Goal: Task Accomplishment & Management: Manage account settings

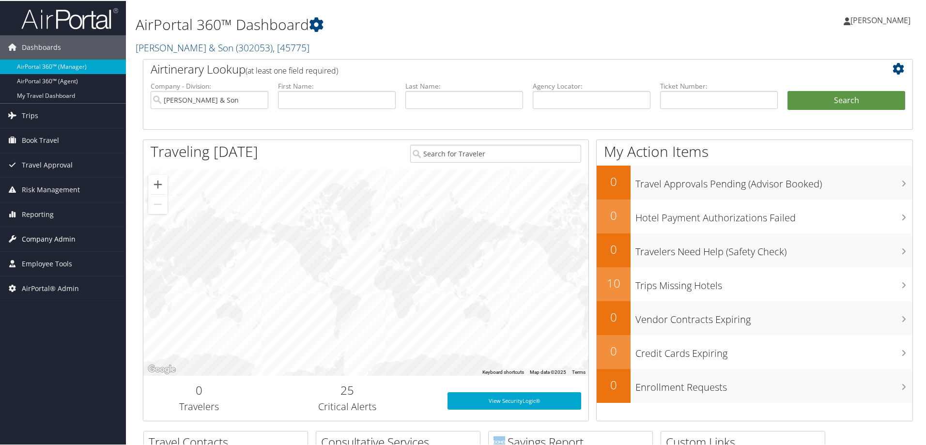
click at [46, 233] on span "Company Admin" at bounding box center [49, 238] width 54 height 24
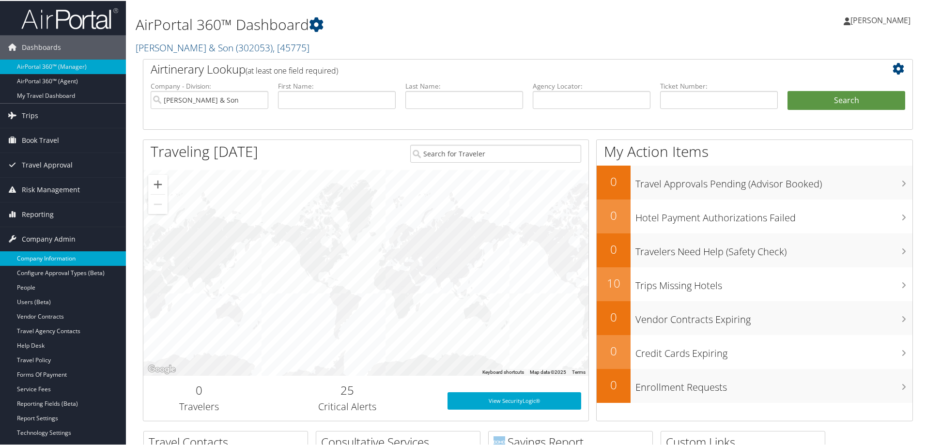
click at [52, 258] on link "Company Information" at bounding box center [63, 257] width 126 height 15
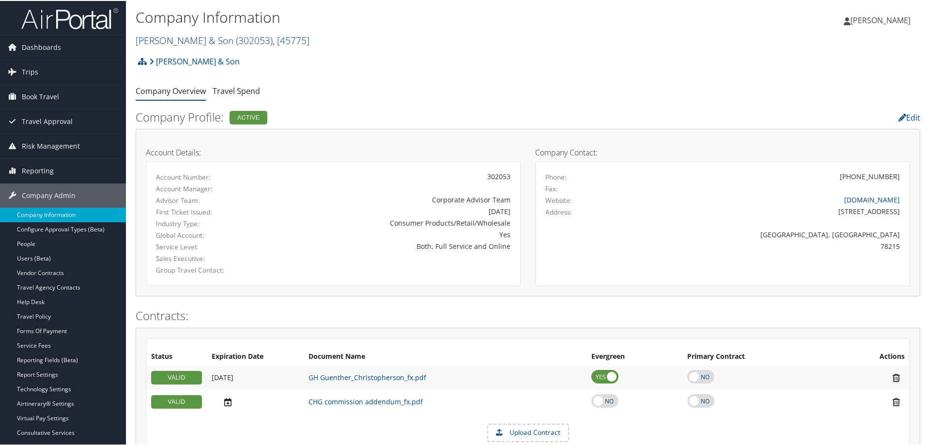
click at [273, 39] on span ", [ 45775 ]" at bounding box center [291, 39] width 37 height 13
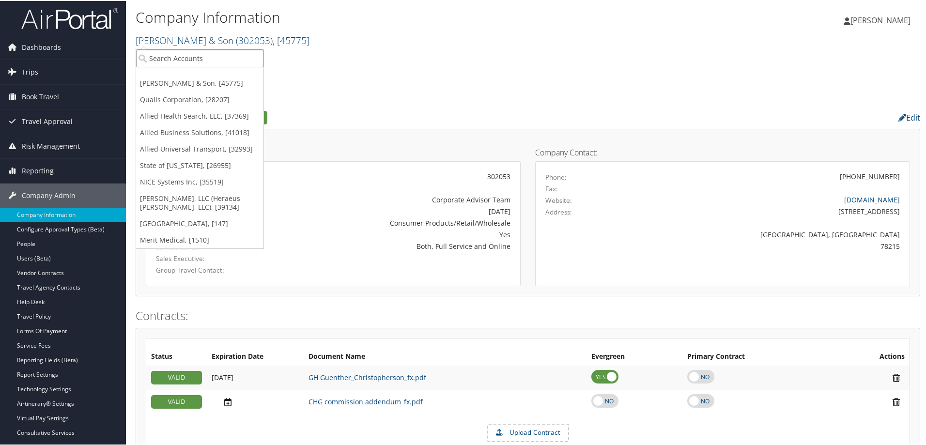
click at [190, 62] on input "search" at bounding box center [199, 57] width 127 height 18
type input "eutro"
